Goal: Navigation & Orientation: Find specific page/section

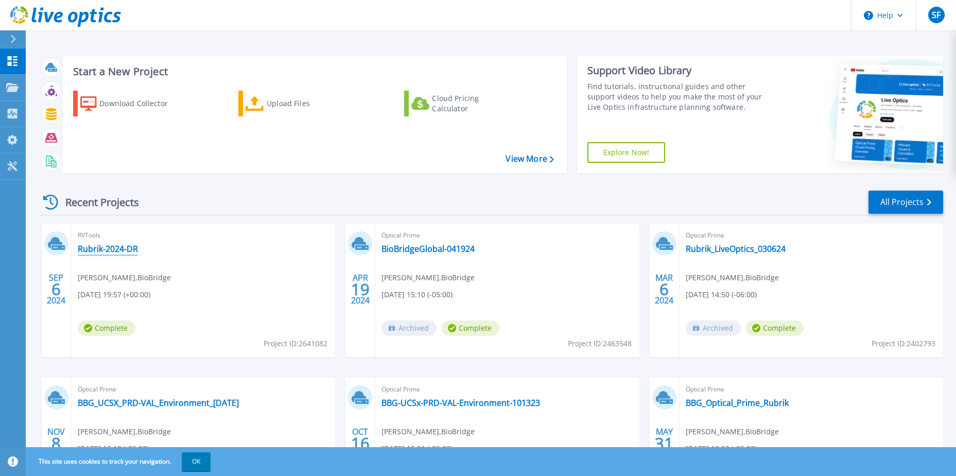
click at [98, 253] on link "Rubrik-2024-DR" at bounding box center [108, 249] width 60 height 10
click at [939, 19] on span "SF" at bounding box center [936, 15] width 9 height 8
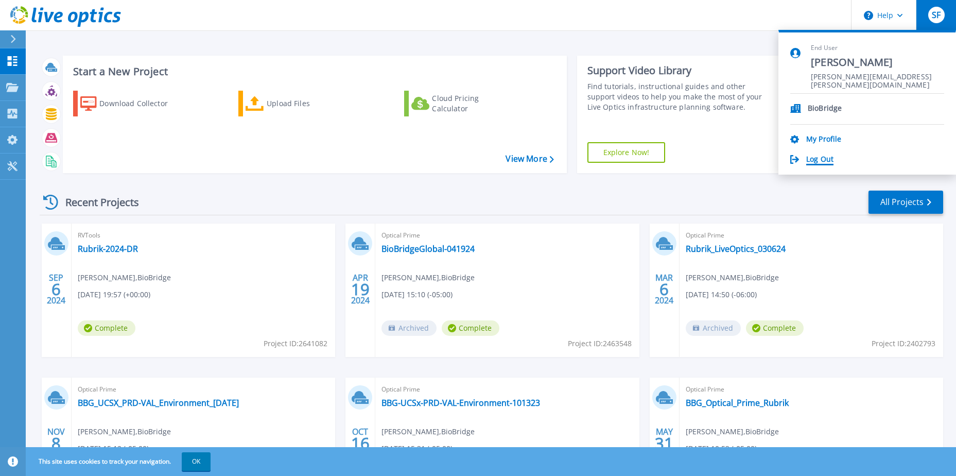
click at [830, 161] on link "Log Out" at bounding box center [820, 160] width 27 height 10
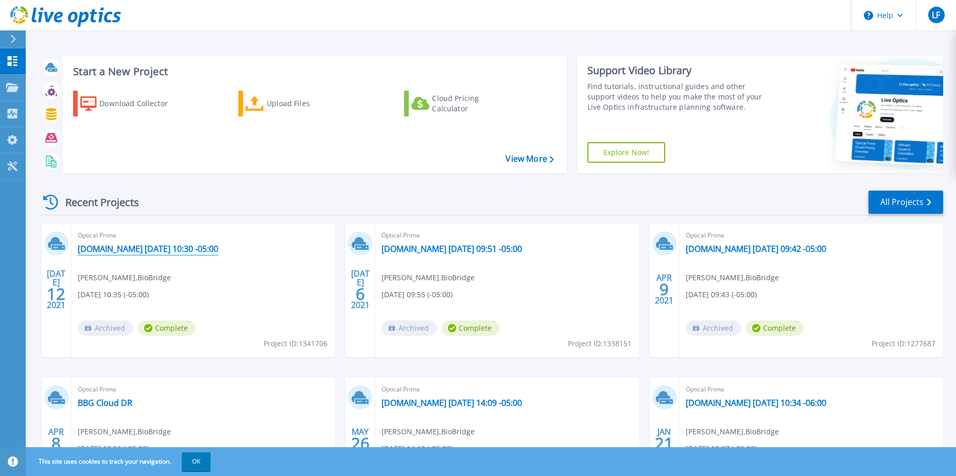
click at [192, 248] on link "[DOMAIN_NAME] [DATE] 10:30 -05:00" at bounding box center [148, 249] width 141 height 10
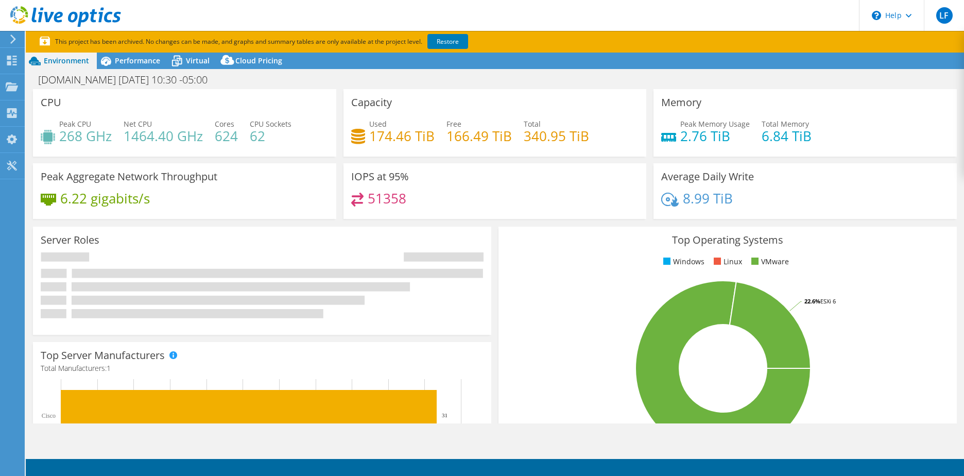
select select "USEast"
select select "USD"
